Goal: Task Accomplishment & Management: Manage account settings

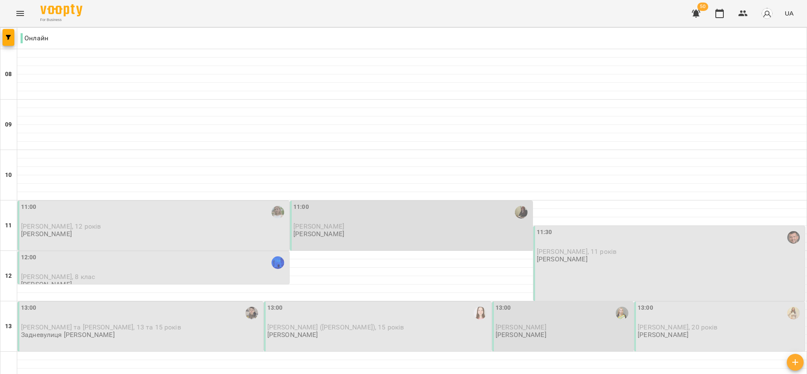
scroll to position [154, 0]
click at [495, 323] on span "[PERSON_NAME]" at bounding box center [520, 327] width 51 height 8
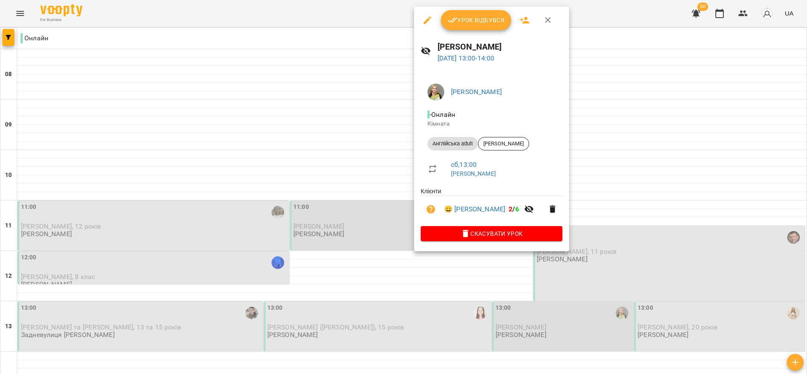
click at [334, 180] on div at bounding box center [403, 187] width 807 height 374
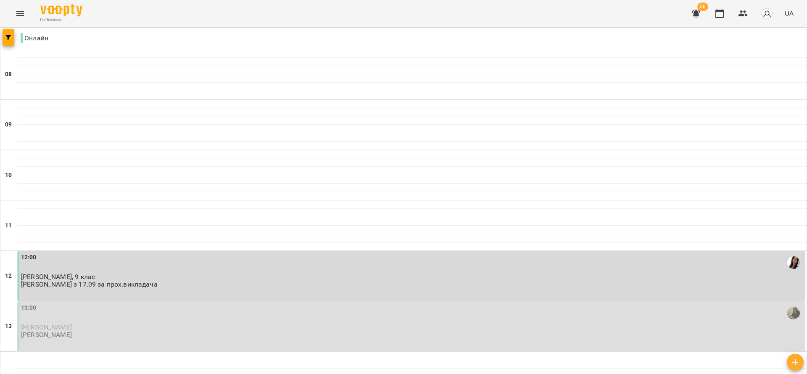
scroll to position [538, 0]
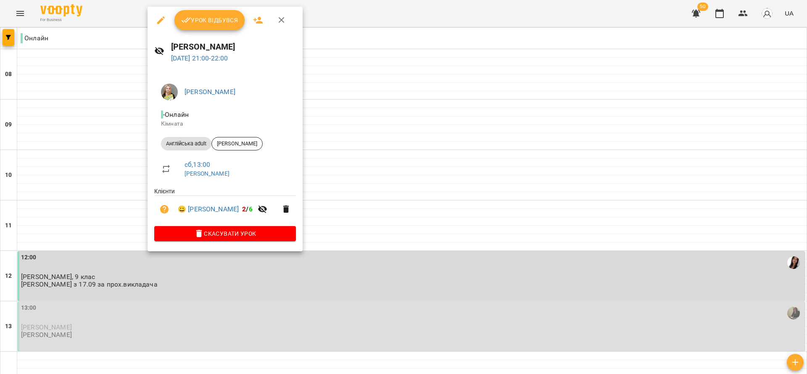
drag, startPoint x: 215, startPoint y: 225, endPoint x: 221, endPoint y: 234, distance: 10.5
click at [216, 225] on ul "Клієнти 😀 [PERSON_NAME] 2 / 6" at bounding box center [225, 206] width 142 height 39
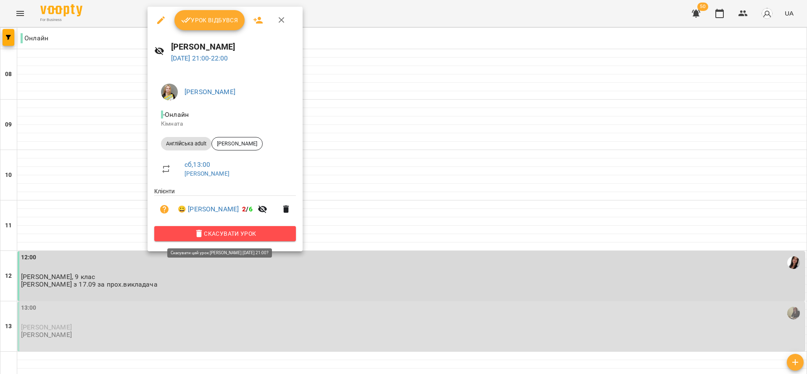
click at [222, 234] on span "Скасувати Урок" at bounding box center [225, 234] width 128 height 10
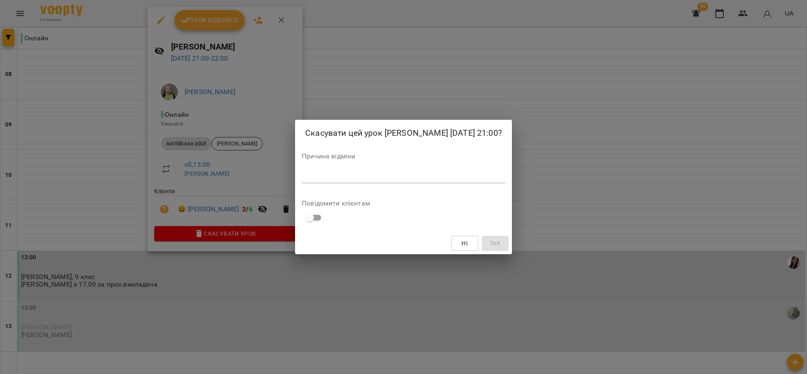
click at [353, 183] on div "*" at bounding box center [403, 176] width 203 height 13
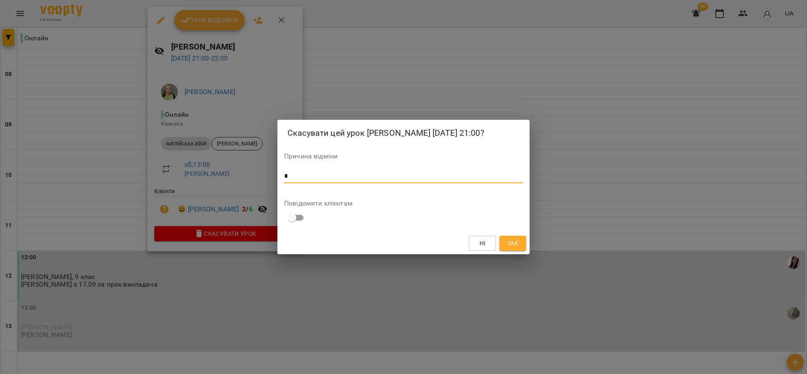
type textarea "*"
click at [515, 248] on span "Так" at bounding box center [512, 243] width 11 height 10
